Goal: Task Accomplishment & Management: Complete application form

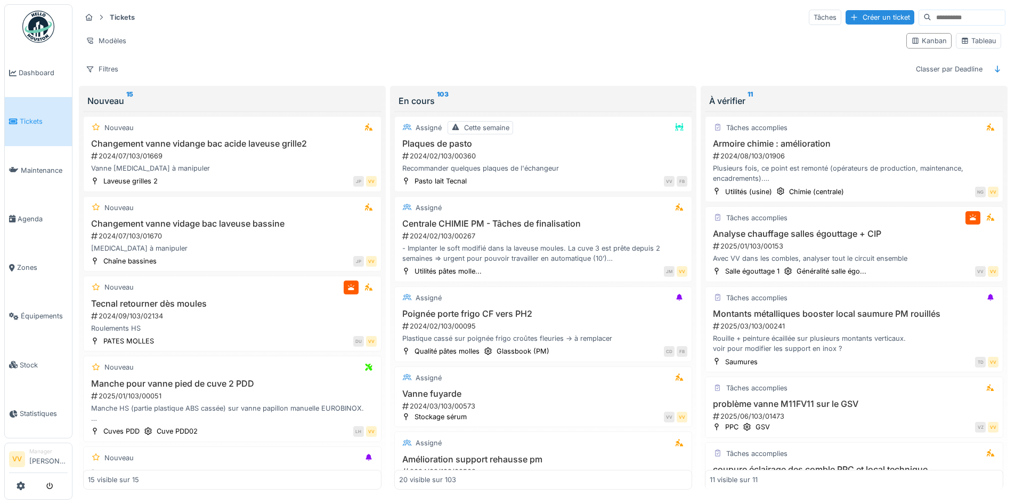
scroll to position [746, 0]
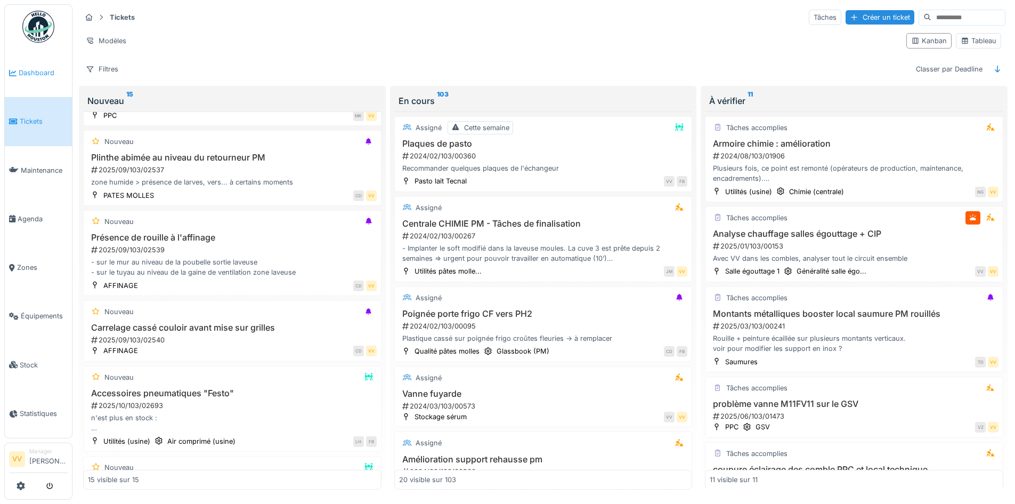
click at [43, 71] on span "Dashboard" at bounding box center [43, 73] width 49 height 10
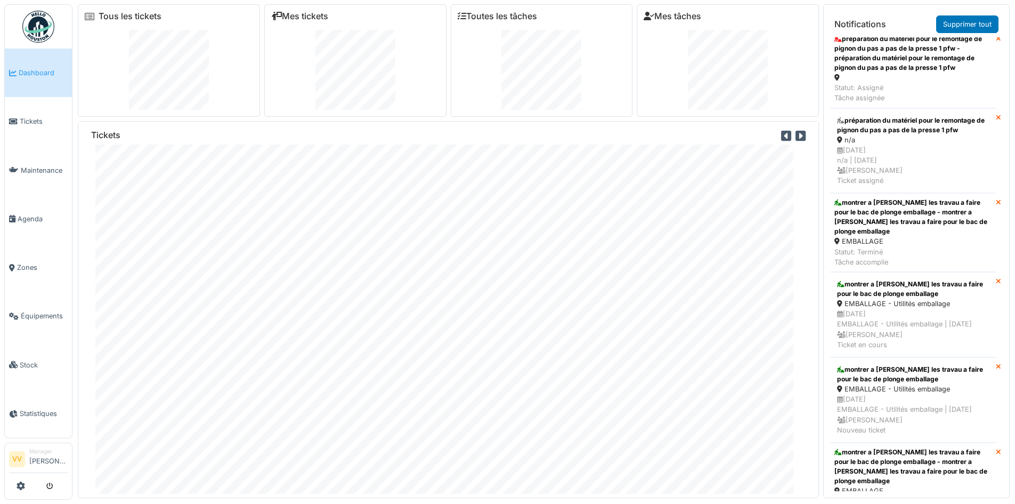
scroll to position [373, 0]
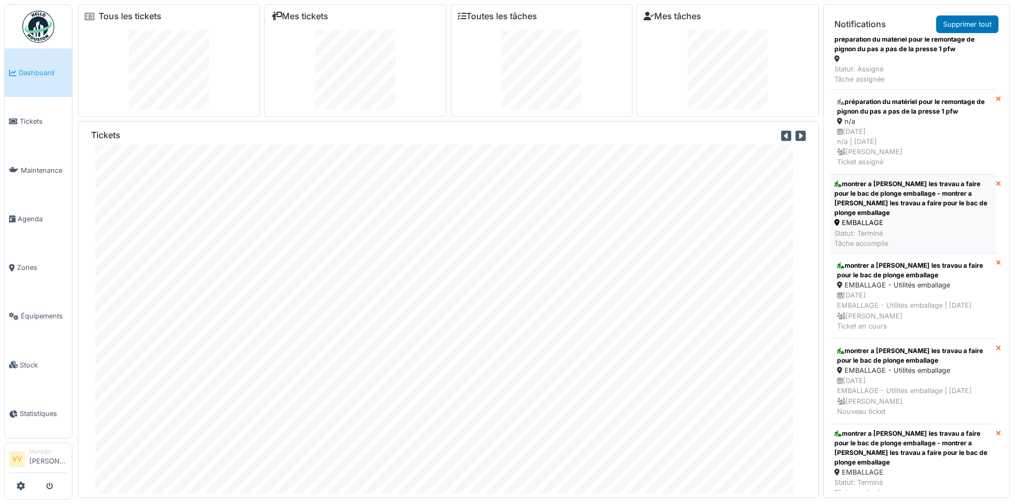
click at [936, 200] on div "montrer a [PERSON_NAME] les travau a faire pour le bac de plonge emballage - mo…" at bounding box center [912, 198] width 157 height 38
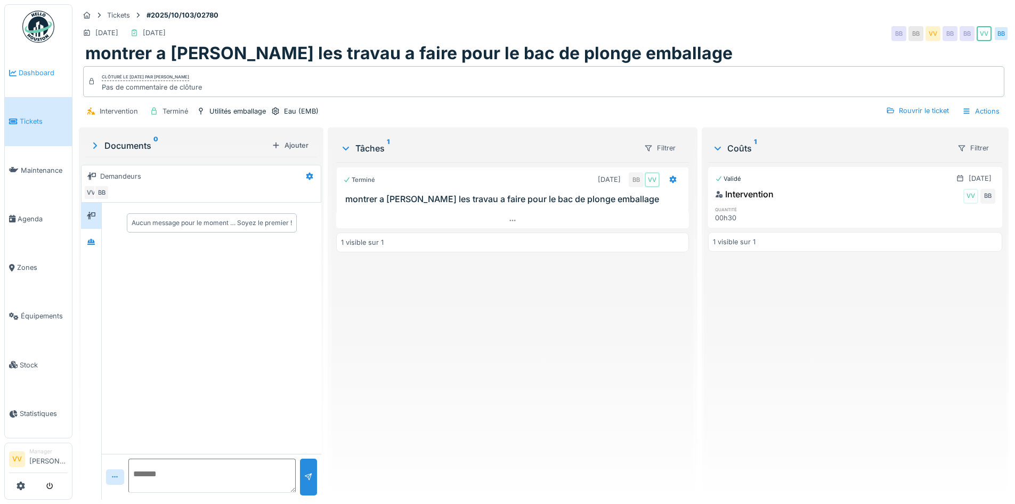
click at [27, 70] on span "Dashboard" at bounding box center [43, 73] width 49 height 10
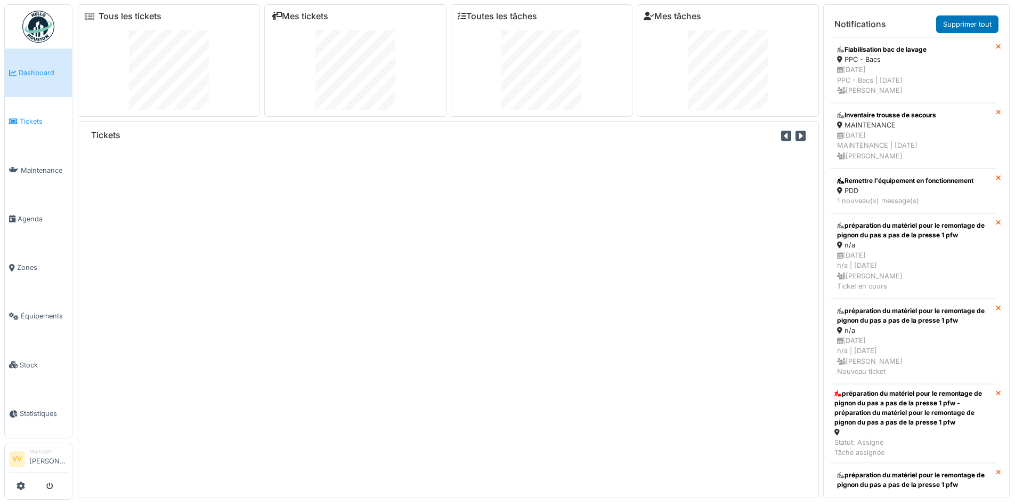
click at [43, 123] on span "Tickets" at bounding box center [44, 121] width 48 height 10
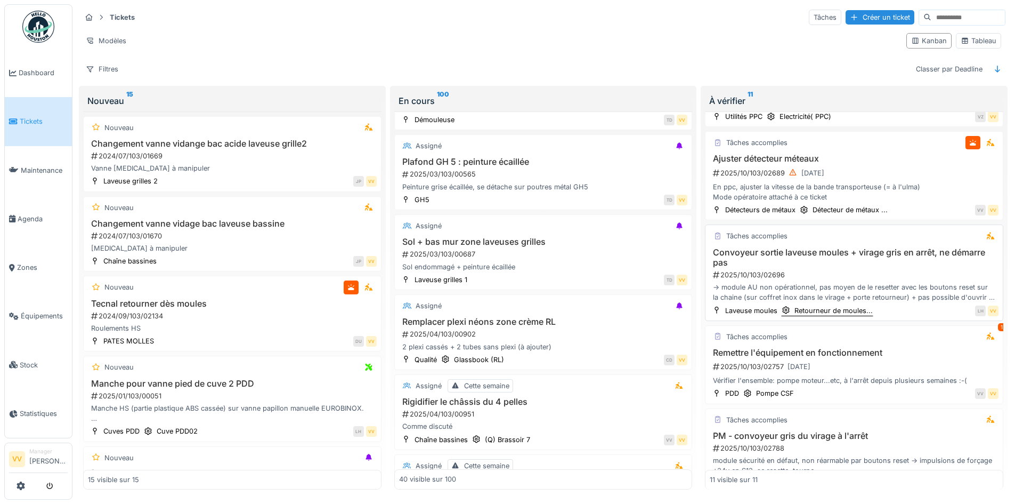
scroll to position [373, 0]
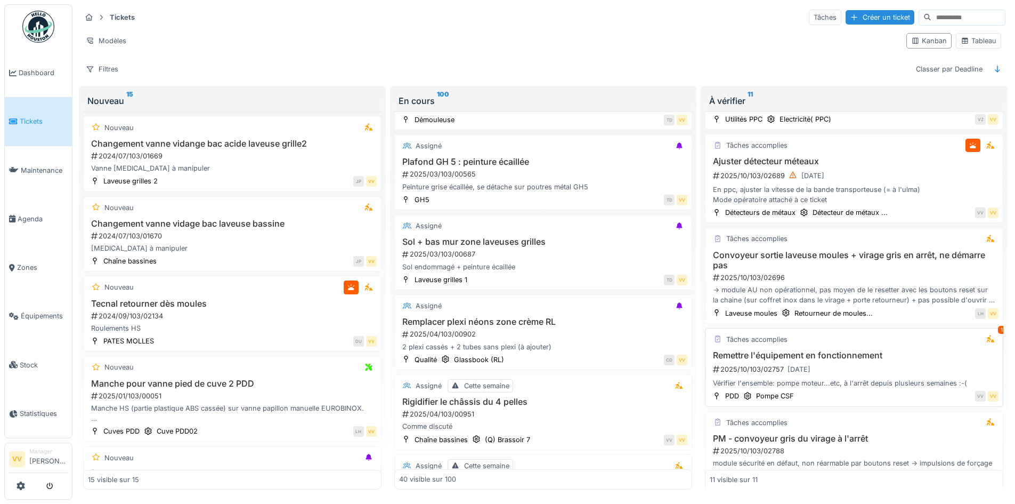
click at [905, 366] on div "2025/10/103/02757 14/10/2025" at bounding box center [855, 368] width 287 height 13
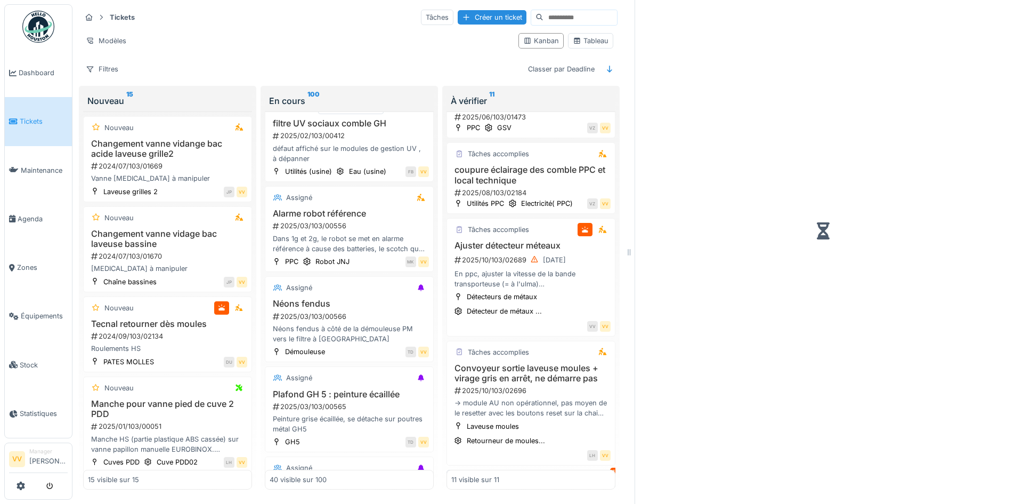
scroll to position [467, 0]
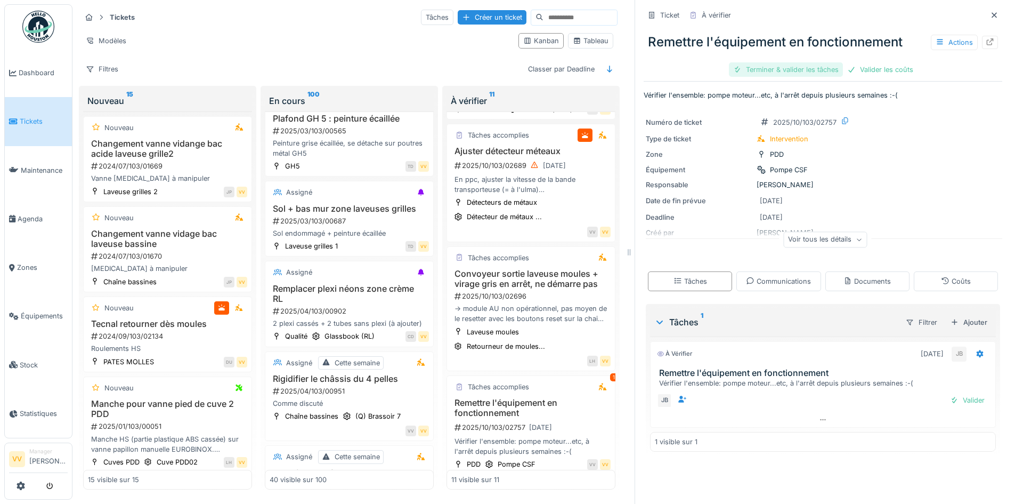
click at [783, 69] on div "Terminer & valider les tâches" at bounding box center [786, 69] width 114 height 14
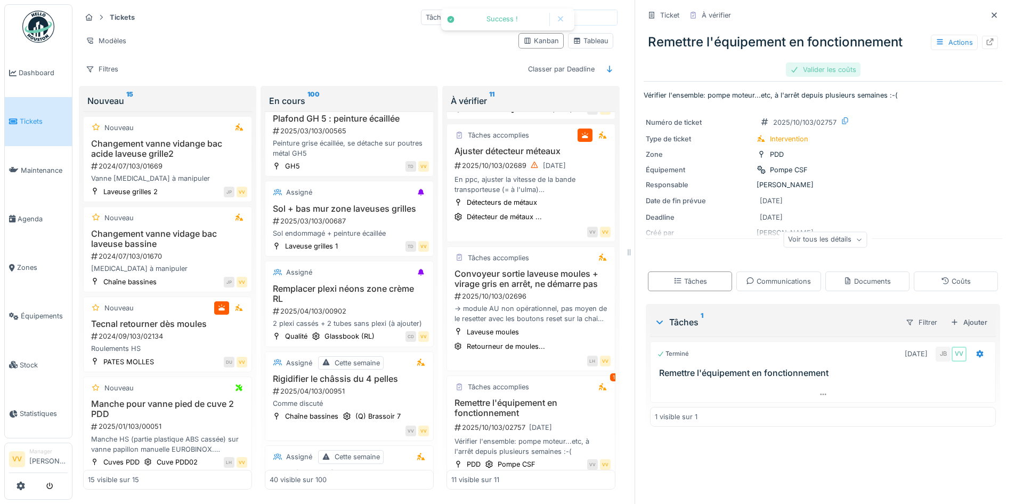
click at [874, 70] on div "Remettre l'équipement en fonctionnement Actions Valider les coûts" at bounding box center [823, 51] width 359 height 55
click at [826, 70] on div "Valider les coûts" at bounding box center [823, 69] width 75 height 14
click at [879, 64] on div "Approuver et clôturer le ticket" at bounding box center [877, 69] width 118 height 14
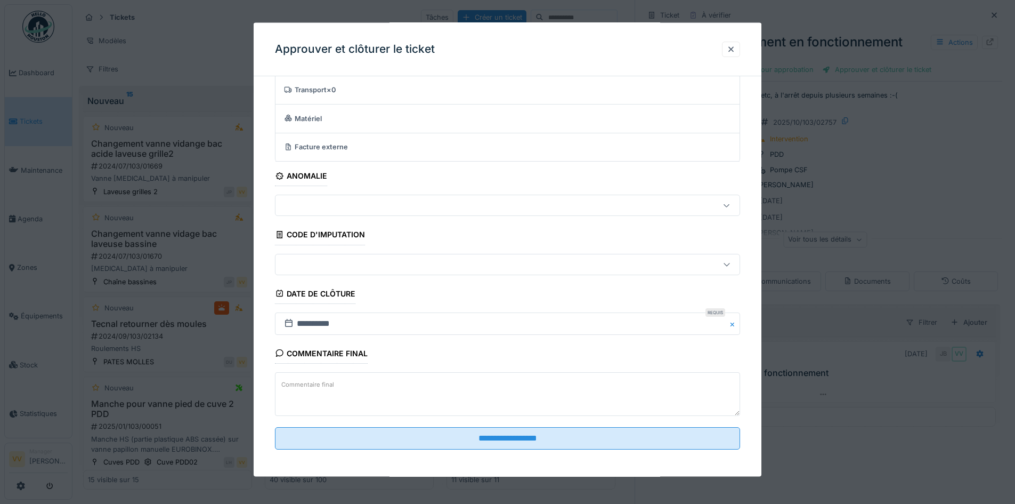
scroll to position [66, 0]
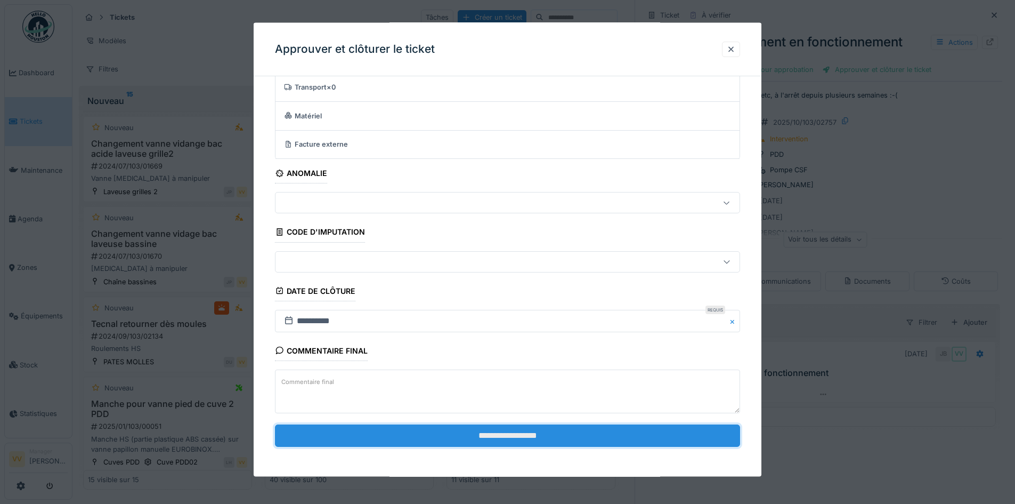
click at [574, 431] on input "**********" at bounding box center [507, 435] width 465 height 22
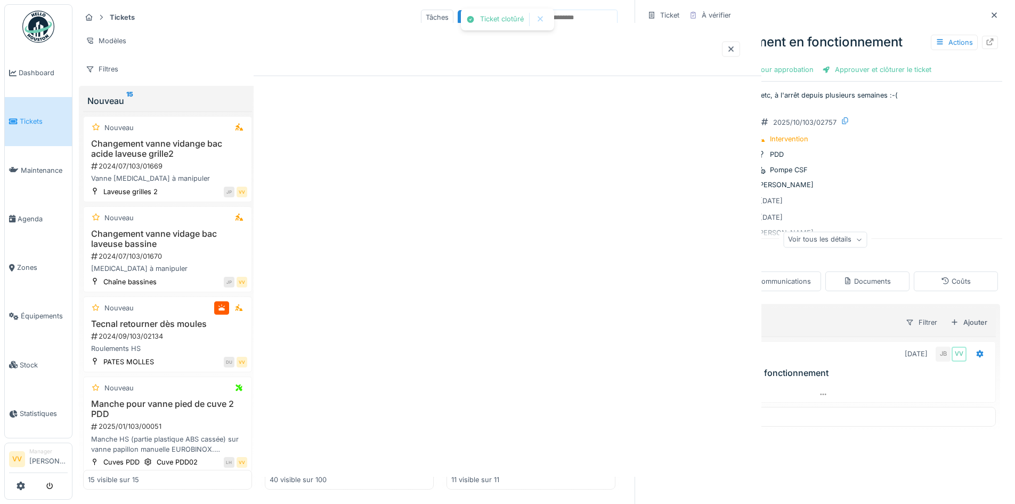
scroll to position [0, 0]
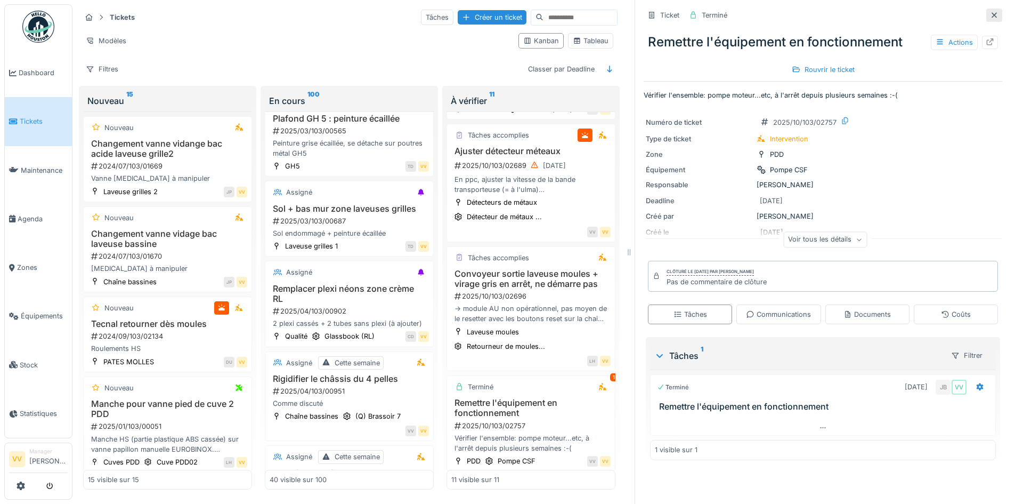
click at [986, 19] on div at bounding box center [994, 15] width 16 height 13
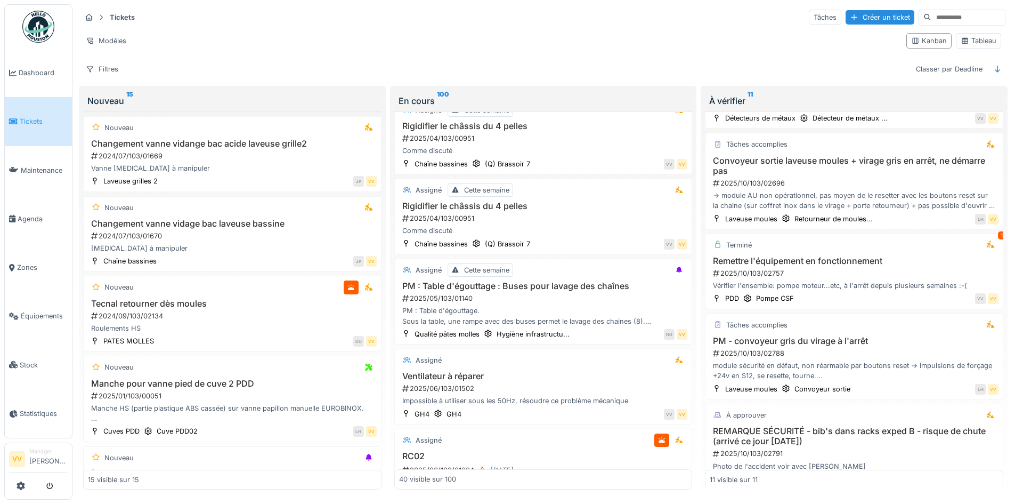
scroll to position [373, 0]
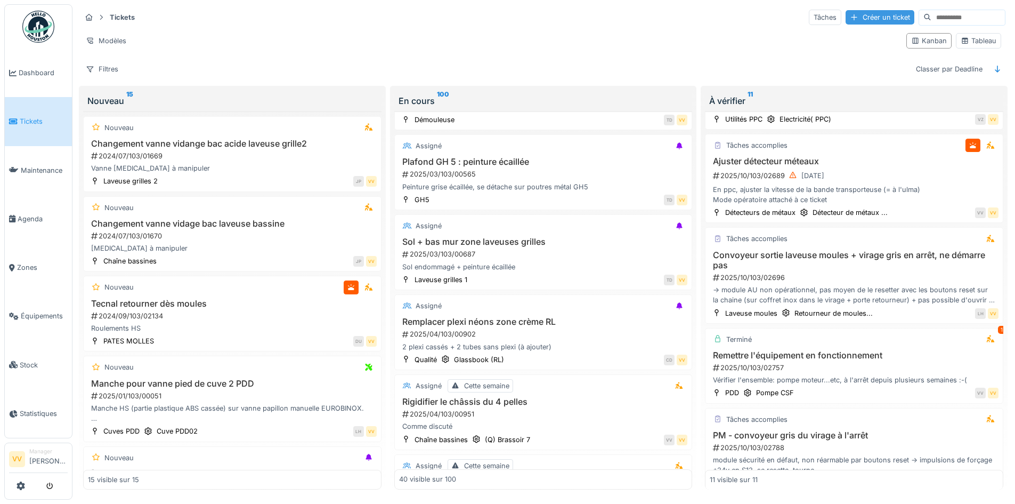
click at [850, 15] on div at bounding box center [854, 17] width 9 height 10
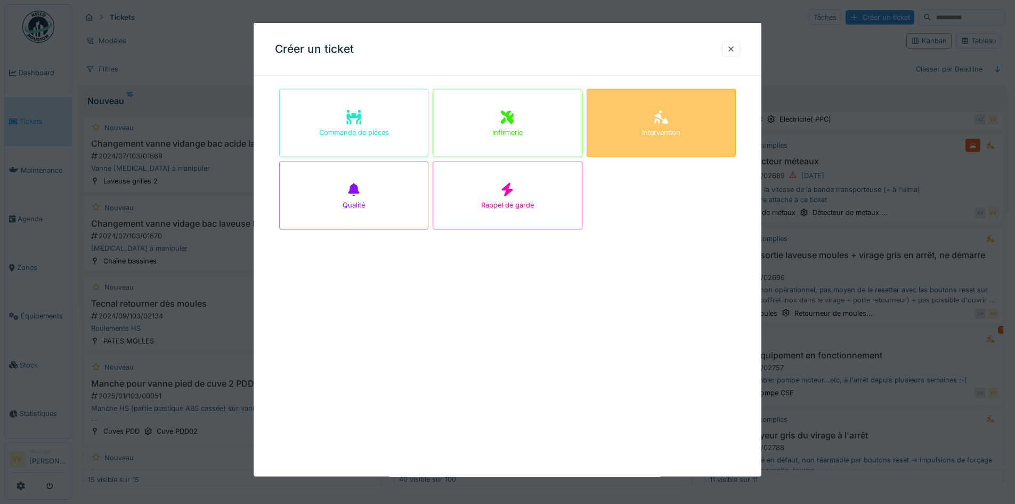
click at [655, 123] on div "Intervention" at bounding box center [661, 123] width 149 height 68
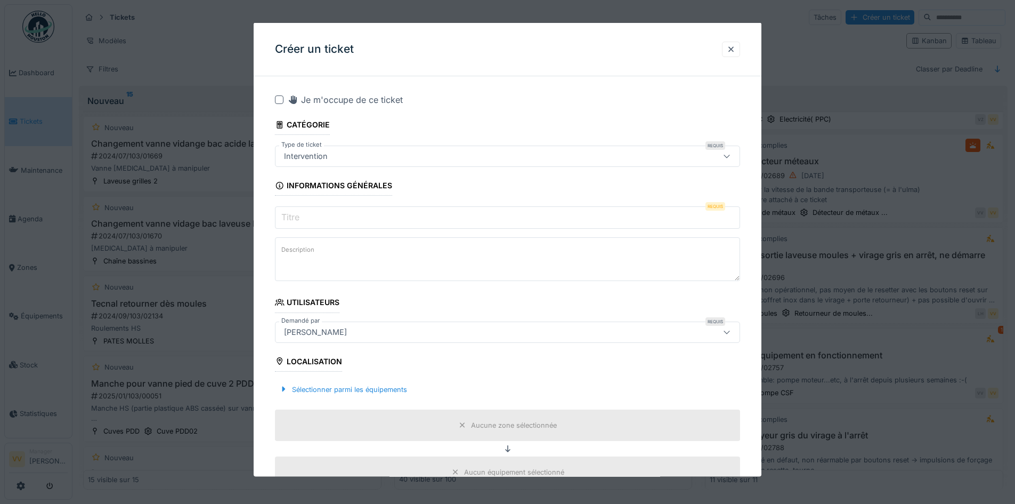
click at [371, 214] on input "Titre" at bounding box center [507, 217] width 465 height 22
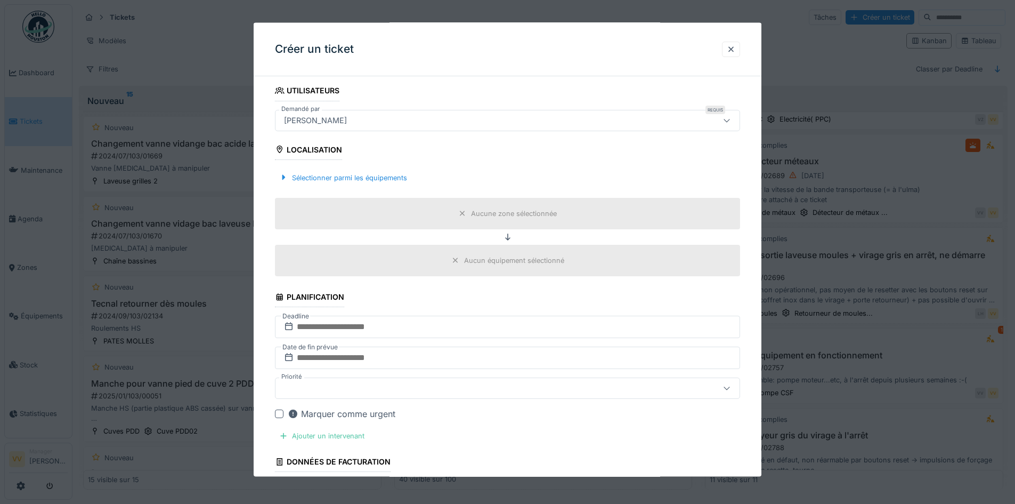
scroll to position [213, 0]
type input "**********"
click at [300, 169] on div "Sélectionner parmi les équipements" at bounding box center [343, 175] width 136 height 14
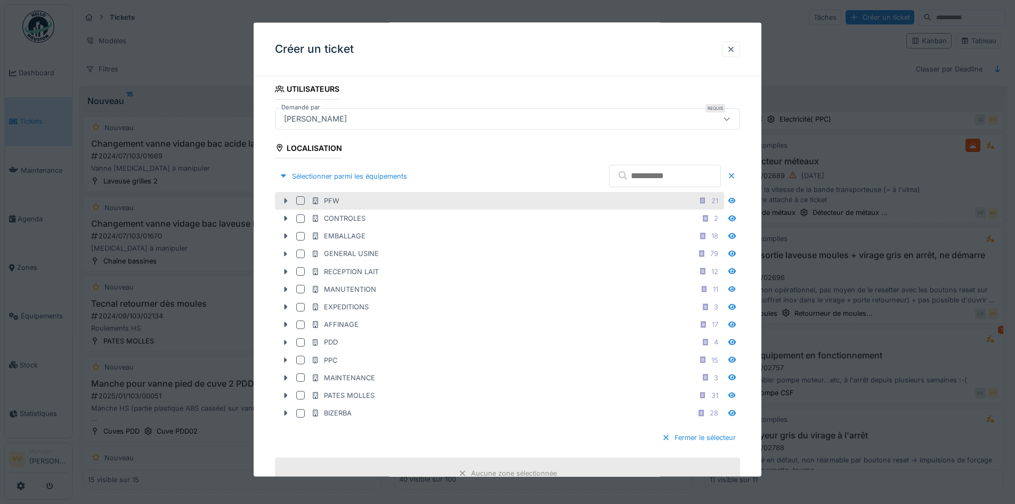
click at [287, 200] on icon at bounding box center [286, 200] width 3 height 5
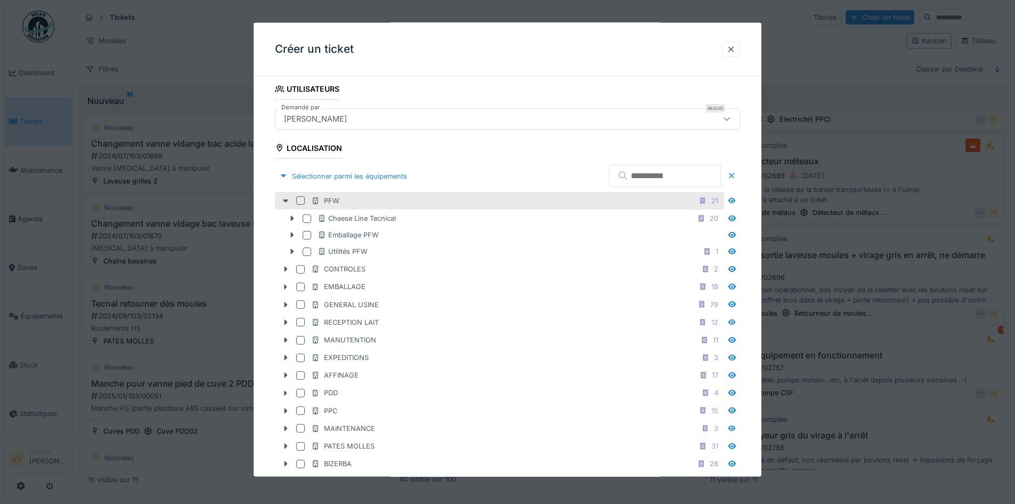
click at [285, 206] on div "PFW 21" at bounding box center [499, 200] width 449 height 18
click at [286, 200] on icon at bounding box center [285, 200] width 5 height 3
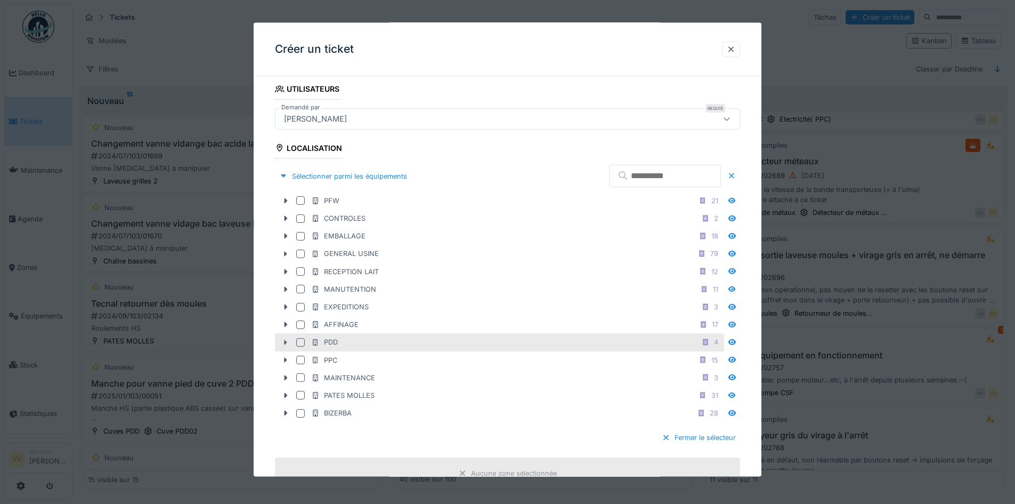
click at [287, 344] on icon at bounding box center [285, 341] width 9 height 7
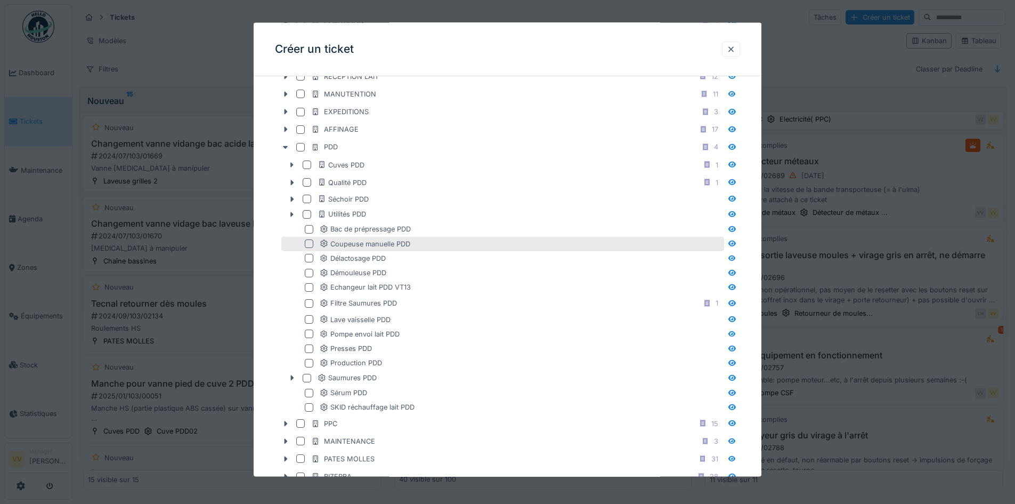
scroll to position [426, 0]
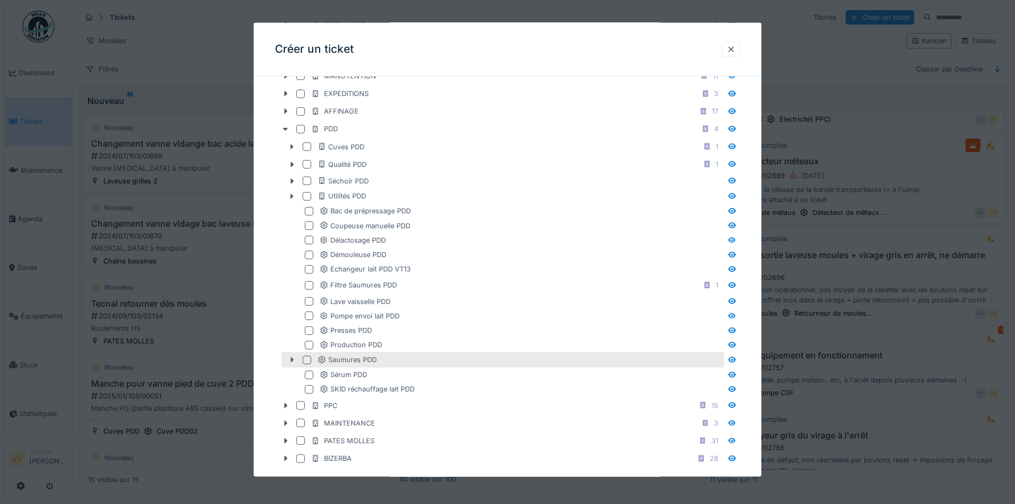
click at [289, 360] on icon at bounding box center [292, 359] width 9 height 7
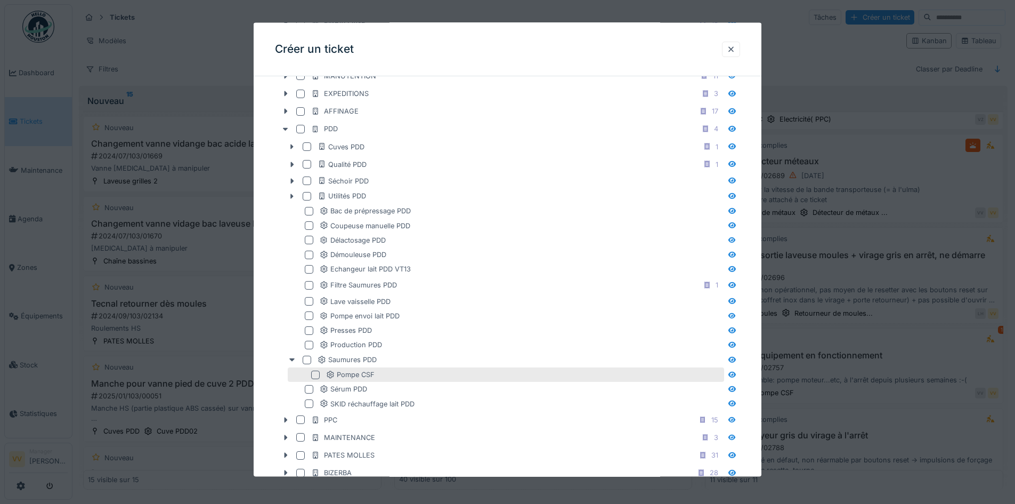
click at [309, 377] on div "Pompe CSF" at bounding box center [506, 374] width 436 height 14
click at [313, 376] on div at bounding box center [315, 374] width 9 height 9
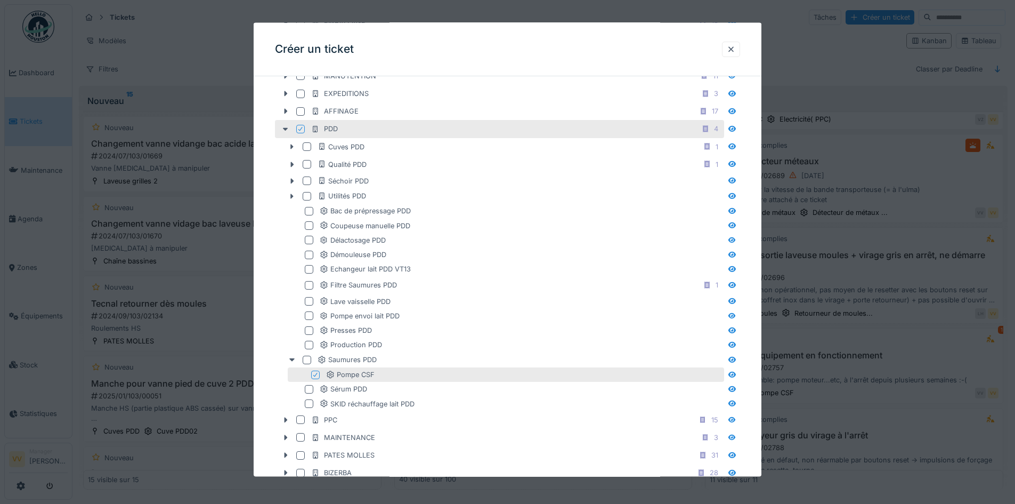
click at [318, 375] on icon at bounding box center [315, 373] width 6 height 5
click at [315, 374] on div at bounding box center [315, 374] width 9 height 9
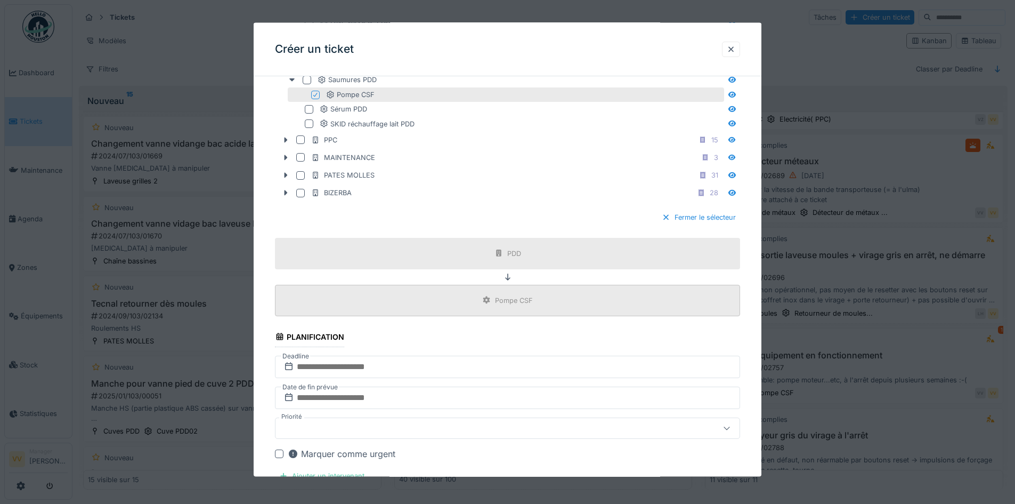
scroll to position [746, 0]
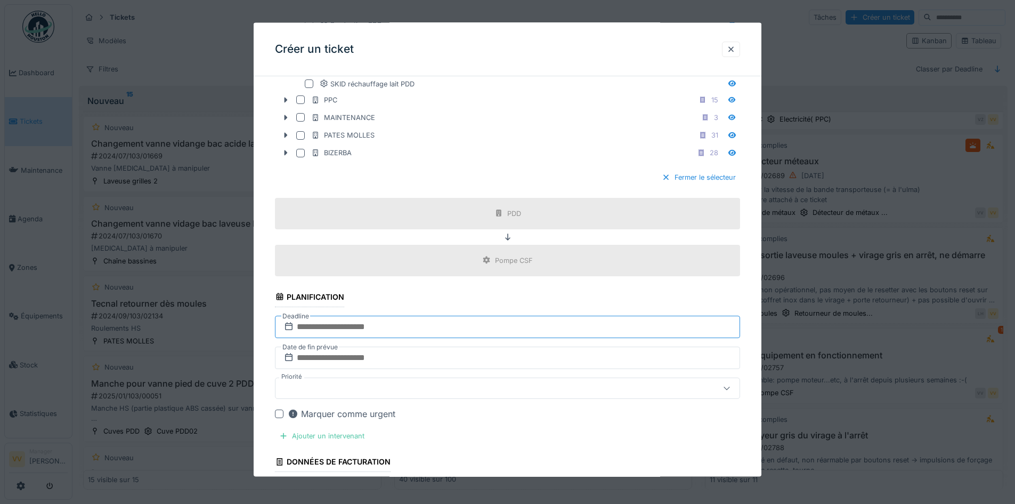
click at [424, 330] on input "text" at bounding box center [507, 326] width 465 height 22
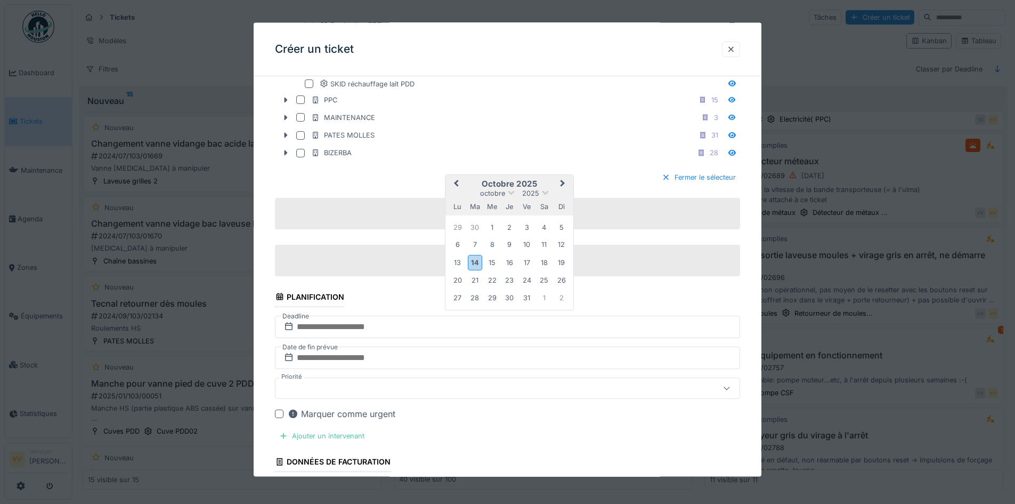
click at [534, 262] on div "13 14 15 16 17 18 19" at bounding box center [509, 262] width 121 height 18
click at [530, 262] on div "17" at bounding box center [527, 262] width 14 height 14
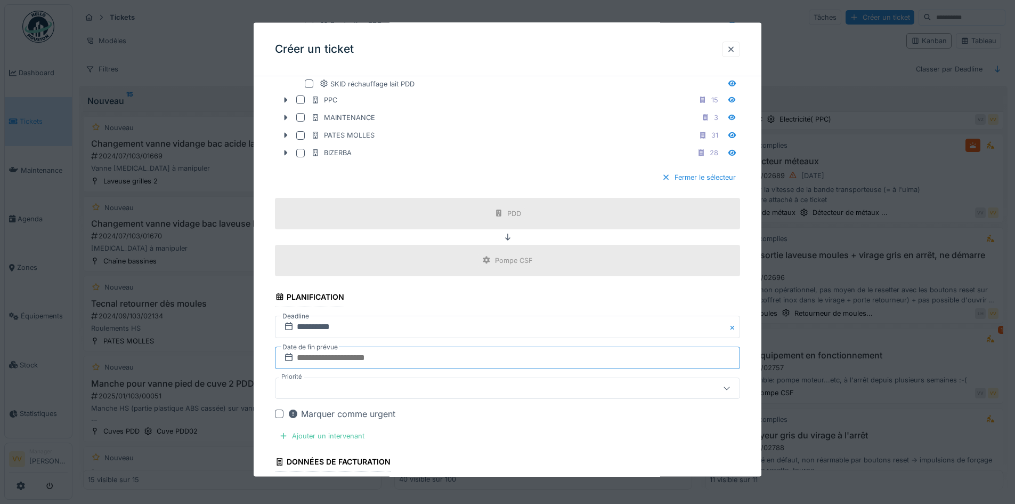
click at [381, 354] on input "text" at bounding box center [507, 357] width 465 height 22
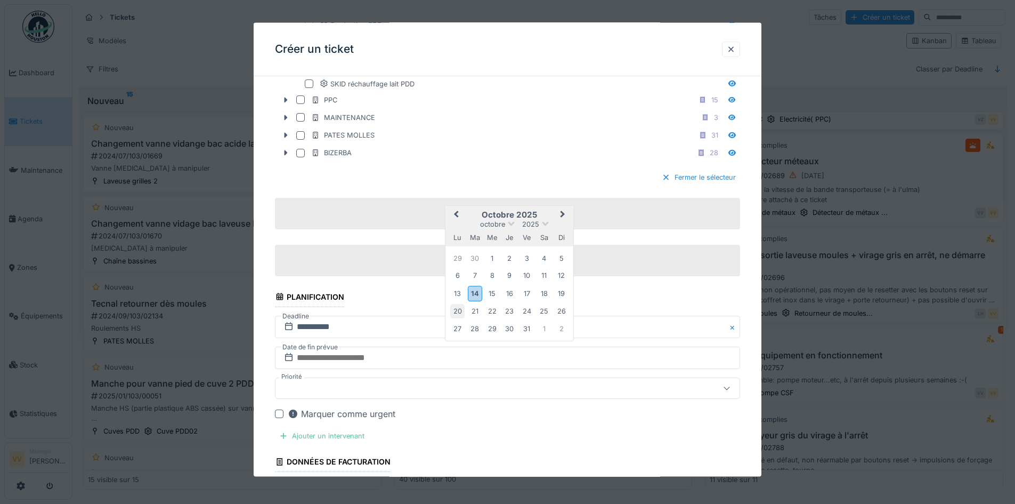
click at [457, 307] on div "20" at bounding box center [457, 311] width 14 height 14
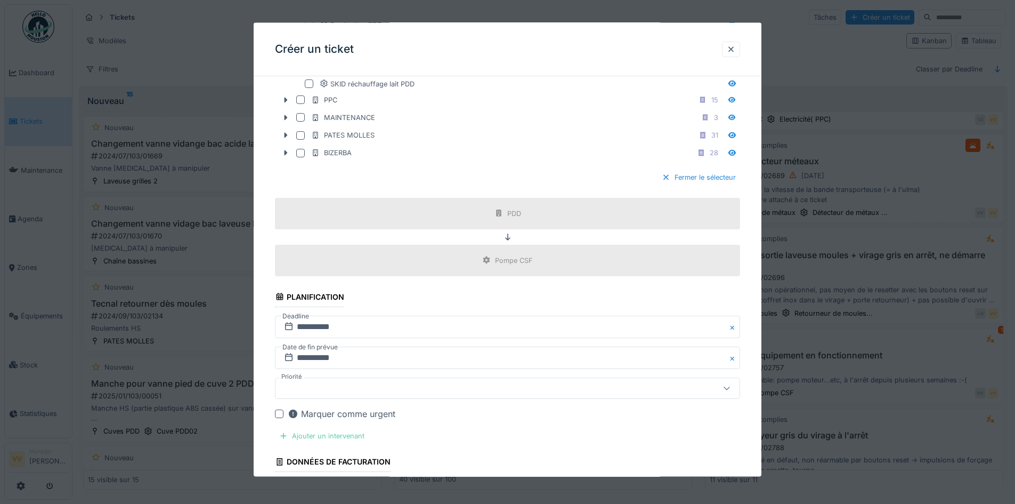
click at [338, 434] on div "Ajouter un intervenant" at bounding box center [322, 435] width 94 height 14
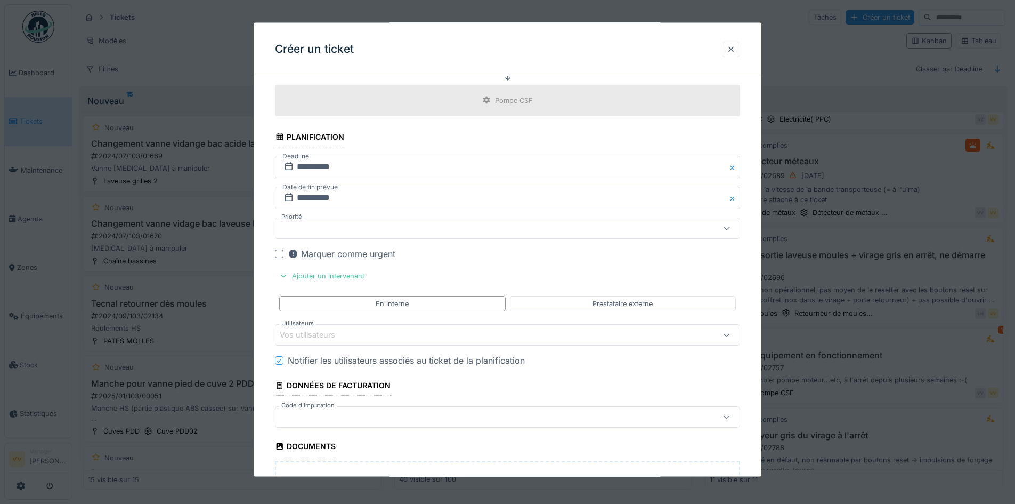
click at [369, 334] on div "Vos utilisateurs" at bounding box center [480, 335] width 401 height 12
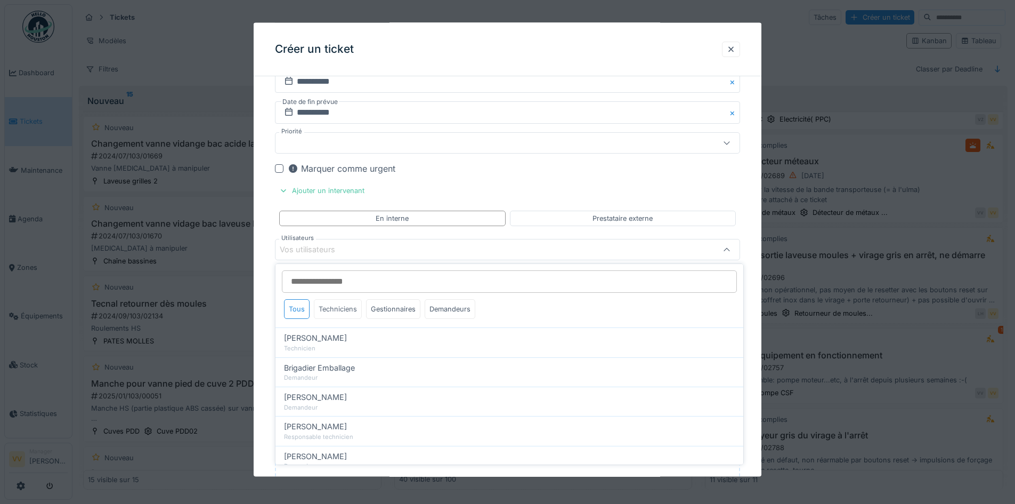
click at [346, 314] on div "Techniciens" at bounding box center [338, 309] width 48 height 20
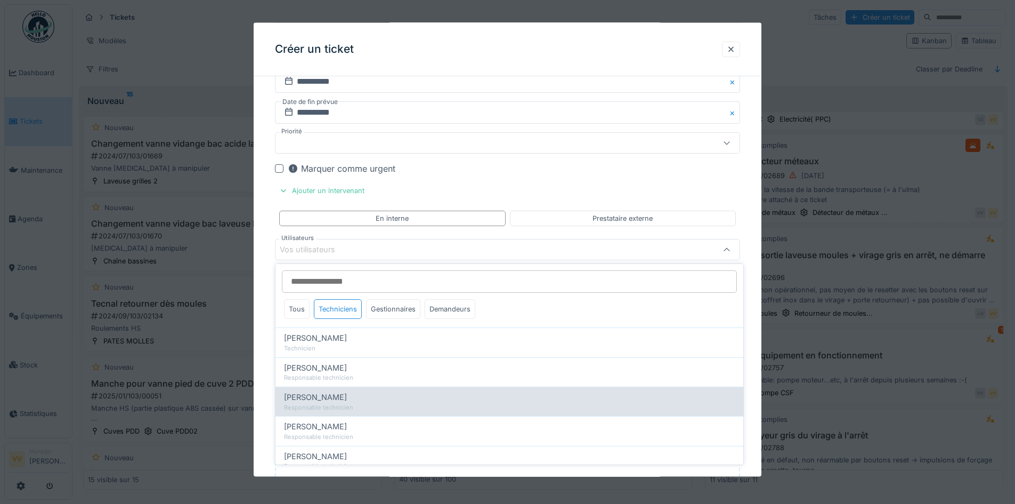
click at [321, 393] on span "Julien Bebronne" at bounding box center [315, 397] width 63 height 12
type input "****"
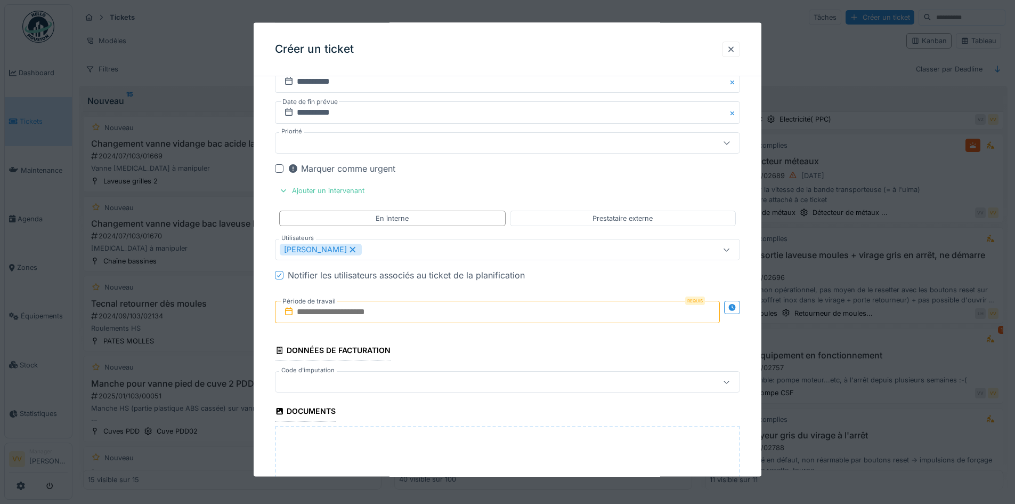
click at [443, 312] on input "text" at bounding box center [497, 312] width 445 height 22
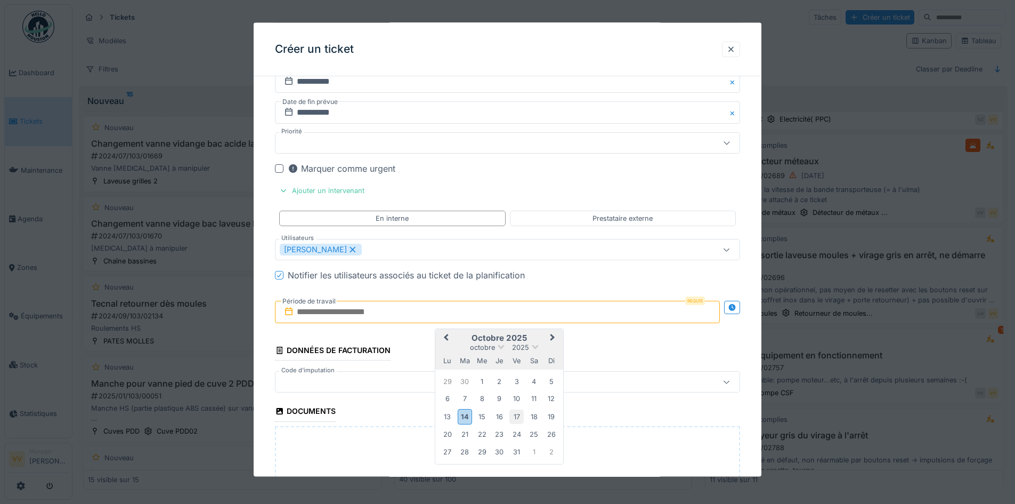
click at [520, 416] on div "17" at bounding box center [516, 416] width 14 height 14
click at [444, 434] on div "20" at bounding box center [447, 434] width 14 height 14
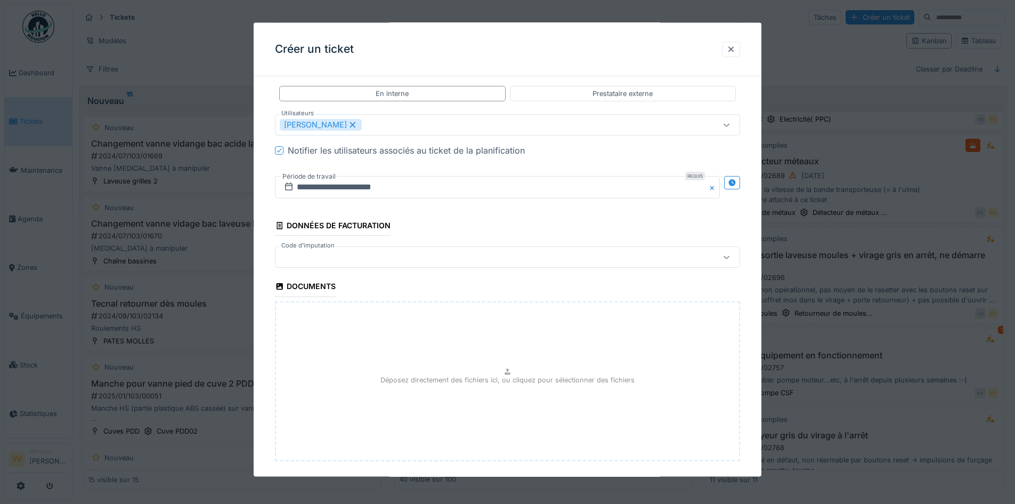
scroll to position [1170, 0]
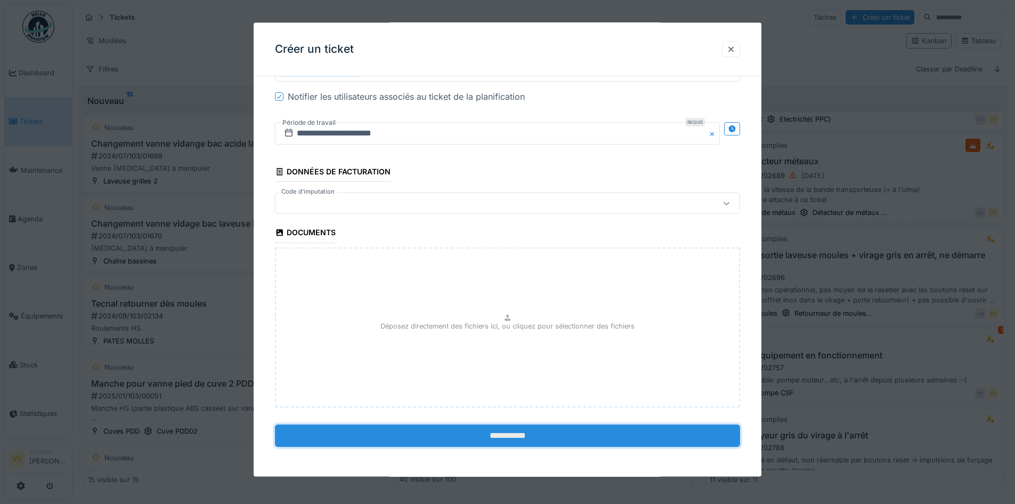
click at [510, 441] on input "**********" at bounding box center [507, 435] width 465 height 22
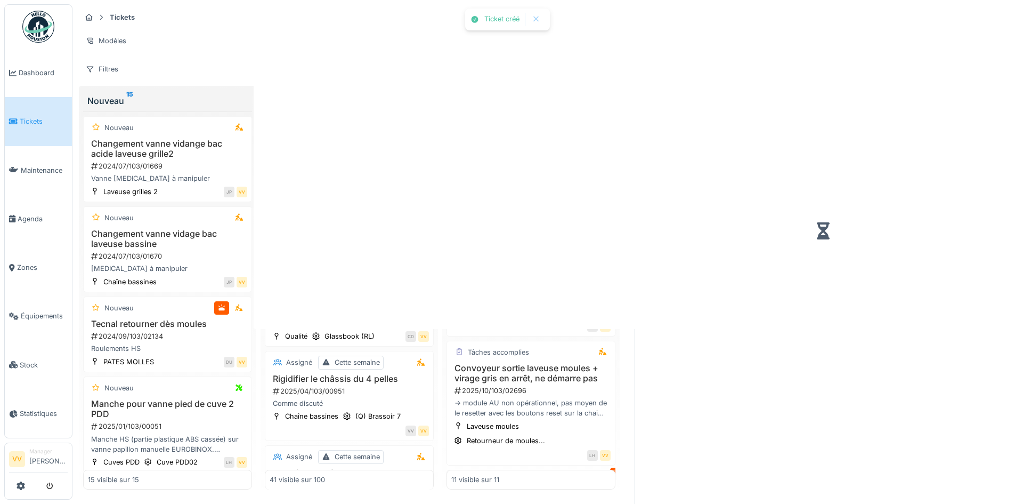
scroll to position [467, 0]
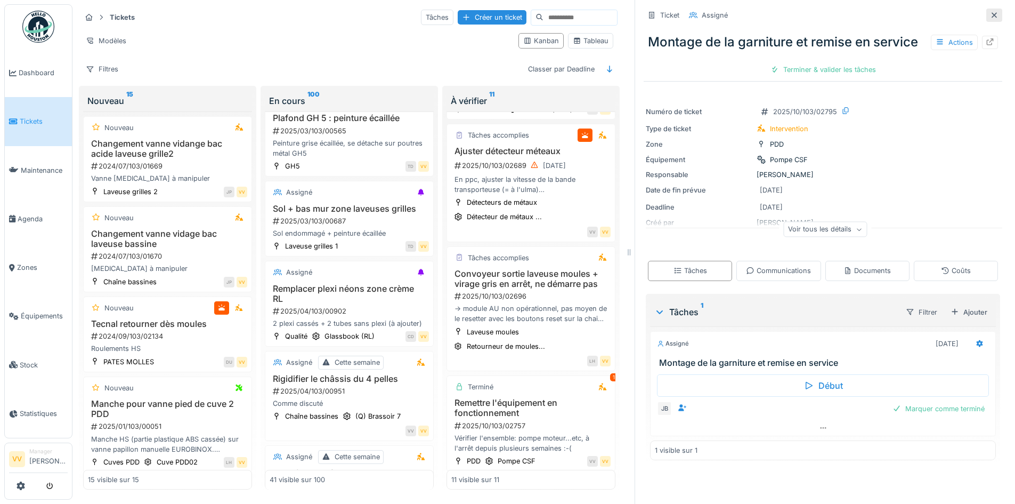
click at [986, 9] on div at bounding box center [994, 15] width 16 height 13
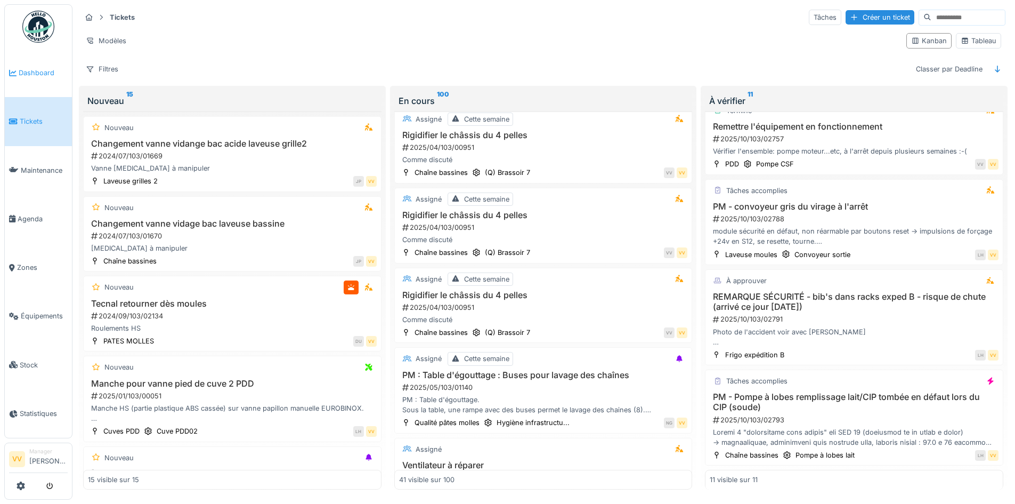
click at [23, 70] on span "Dashboard" at bounding box center [43, 73] width 49 height 10
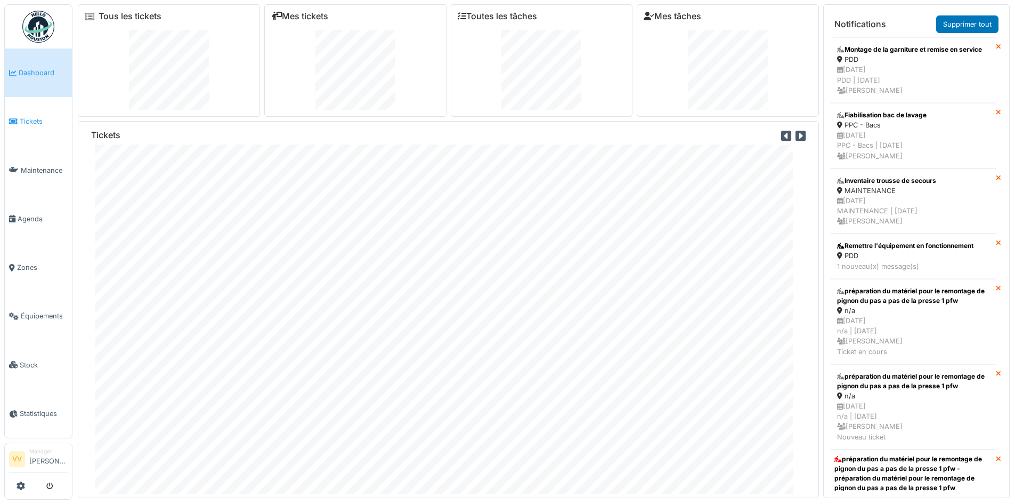
click at [25, 124] on span "Tickets" at bounding box center [44, 121] width 48 height 10
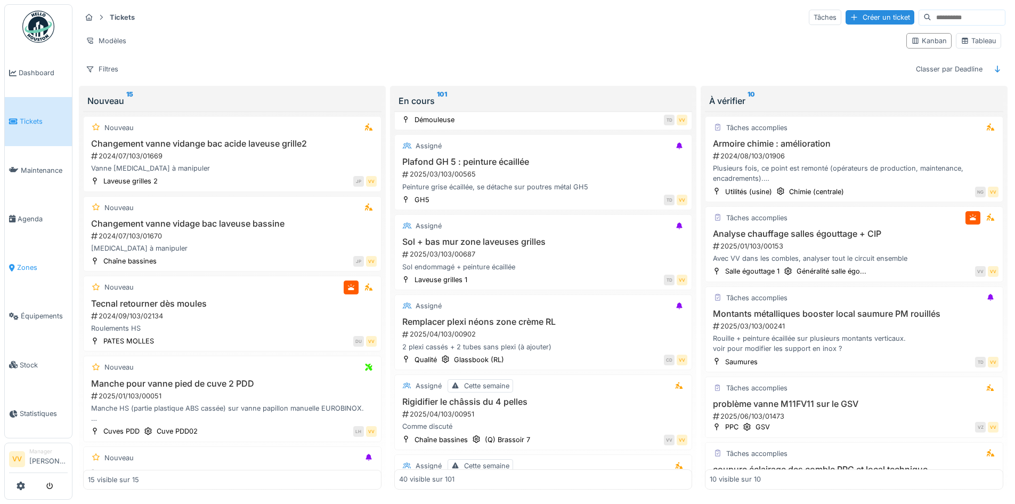
click at [29, 264] on span "Zones" at bounding box center [42, 267] width 51 height 10
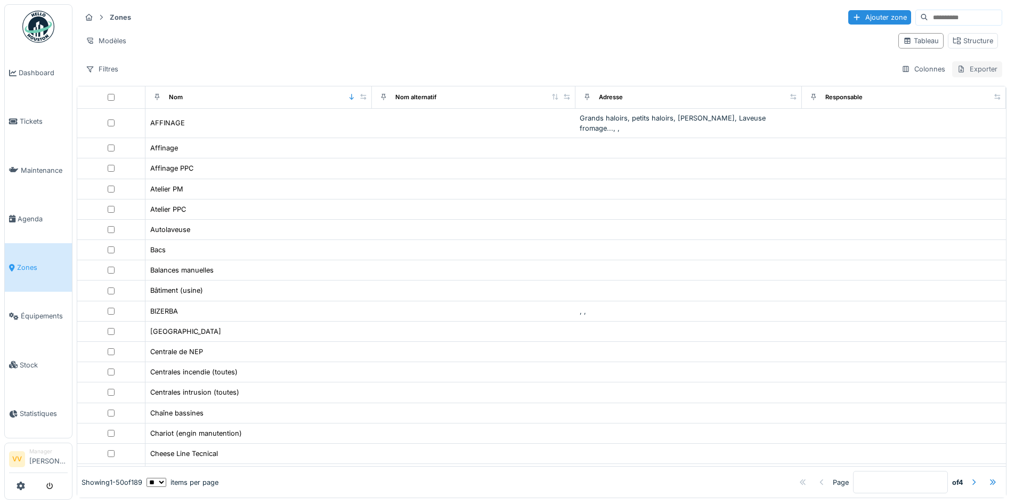
click at [967, 68] on div "Exporter" at bounding box center [977, 68] width 50 height 15
click at [968, 43] on div "Structure" at bounding box center [973, 41] width 40 height 10
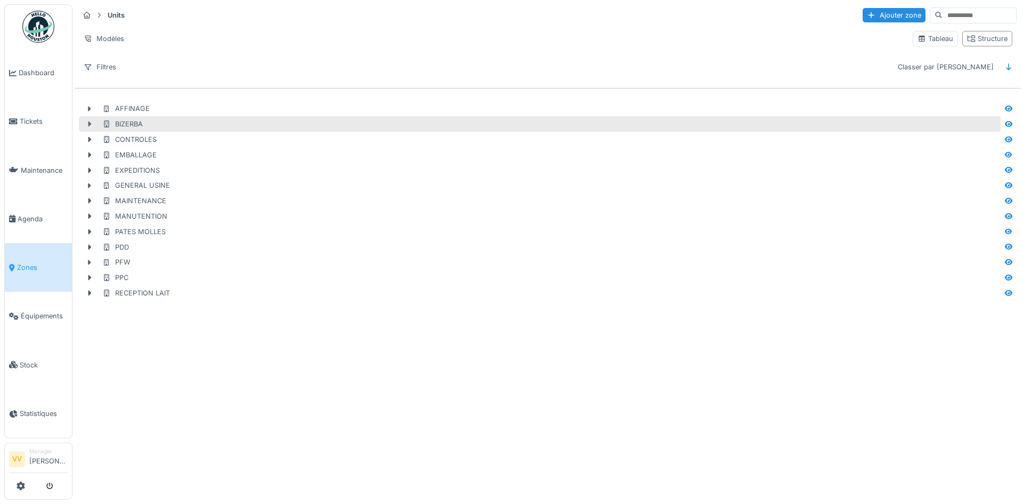
click at [91, 120] on icon at bounding box center [89, 123] width 9 height 7
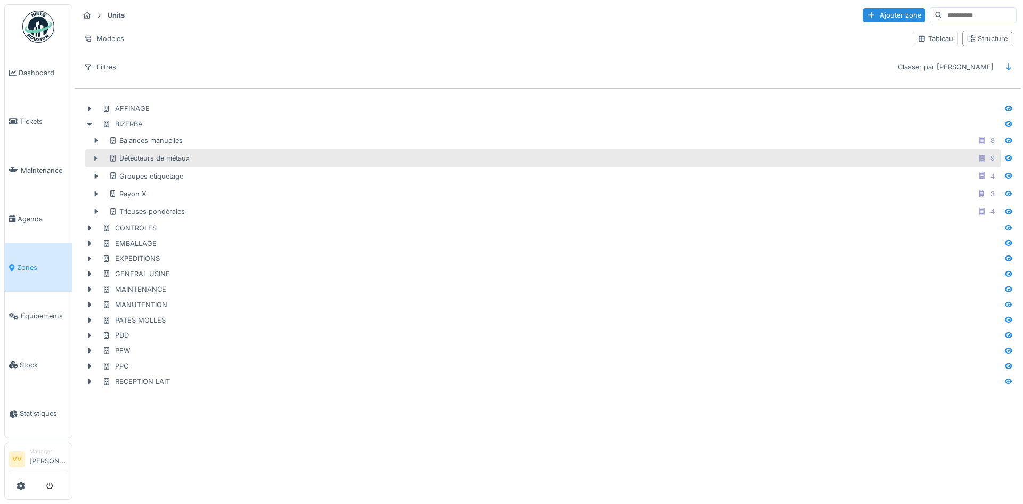
click at [94, 160] on icon at bounding box center [96, 158] width 9 height 7
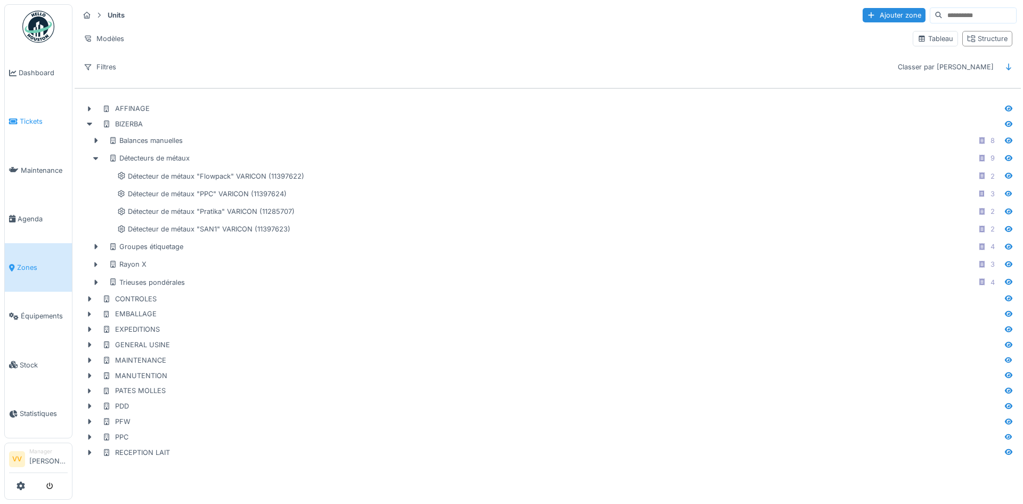
click at [18, 116] on li "Tickets" at bounding box center [38, 121] width 59 height 10
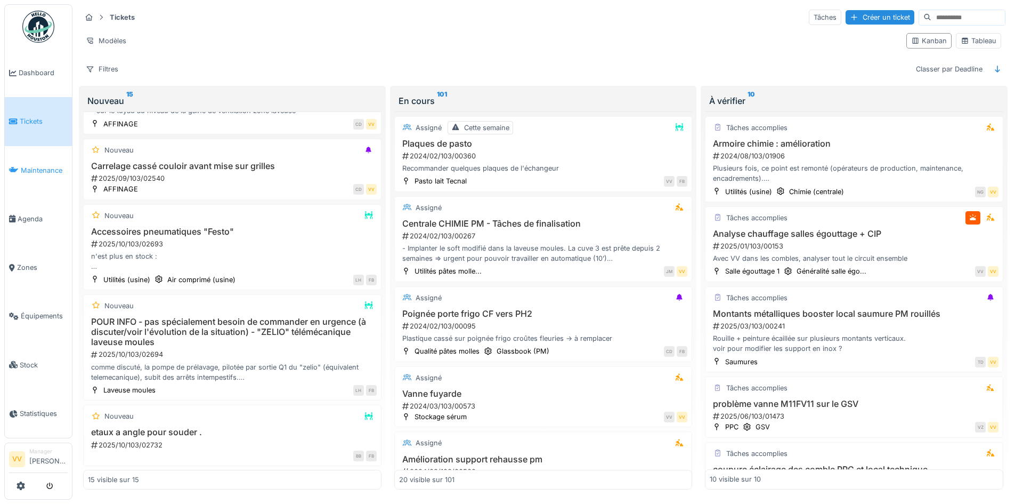
click at [36, 165] on span "Maintenance" at bounding box center [44, 170] width 47 height 10
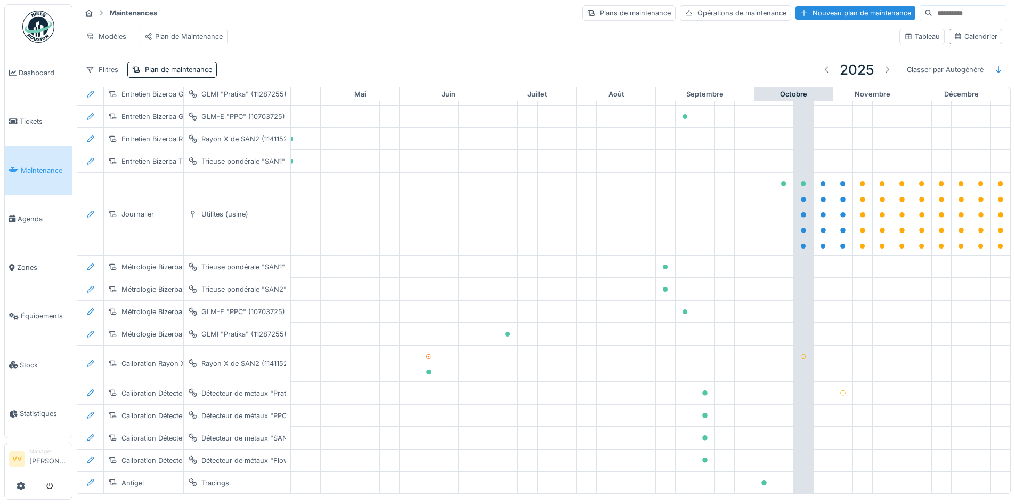
scroll to position [2194, 349]
